Goal: Find specific page/section: Find specific page/section

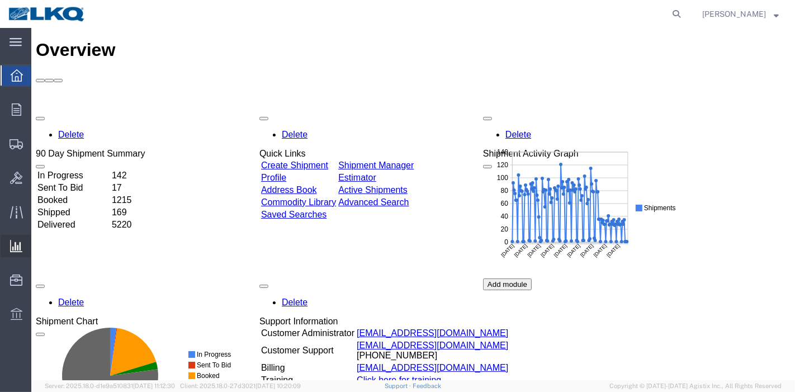
click at [0, 0] on span "Ad Hoc Reports" at bounding box center [0, 0] width 0 height 0
